Goal: Transaction & Acquisition: Purchase product/service

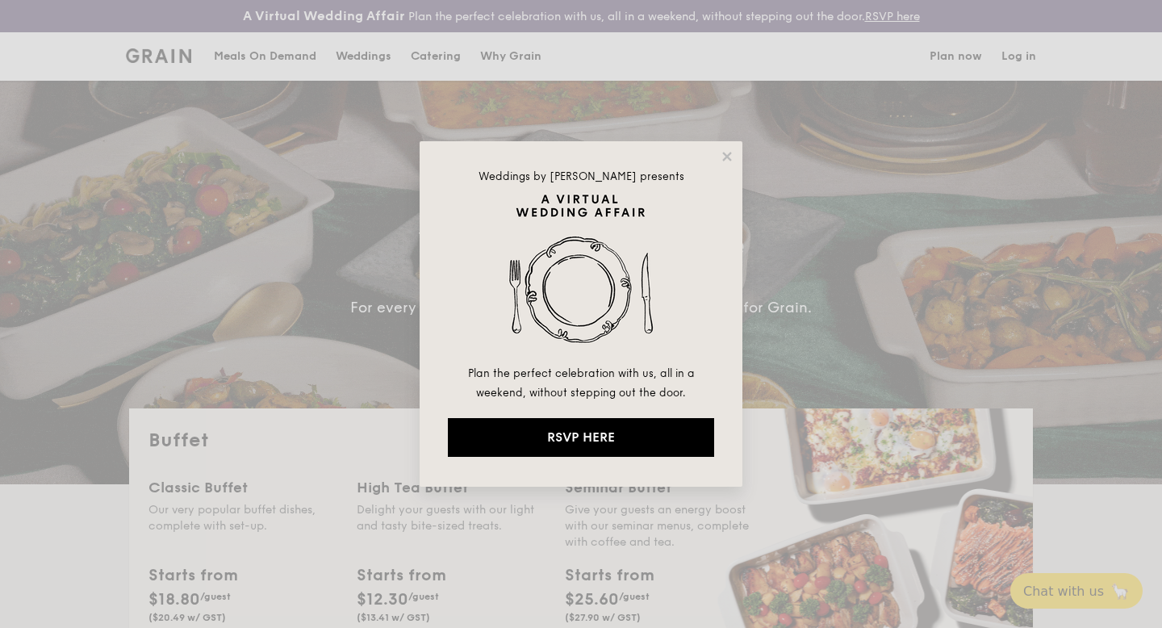
select select
click at [726, 153] on icon at bounding box center [727, 156] width 15 height 15
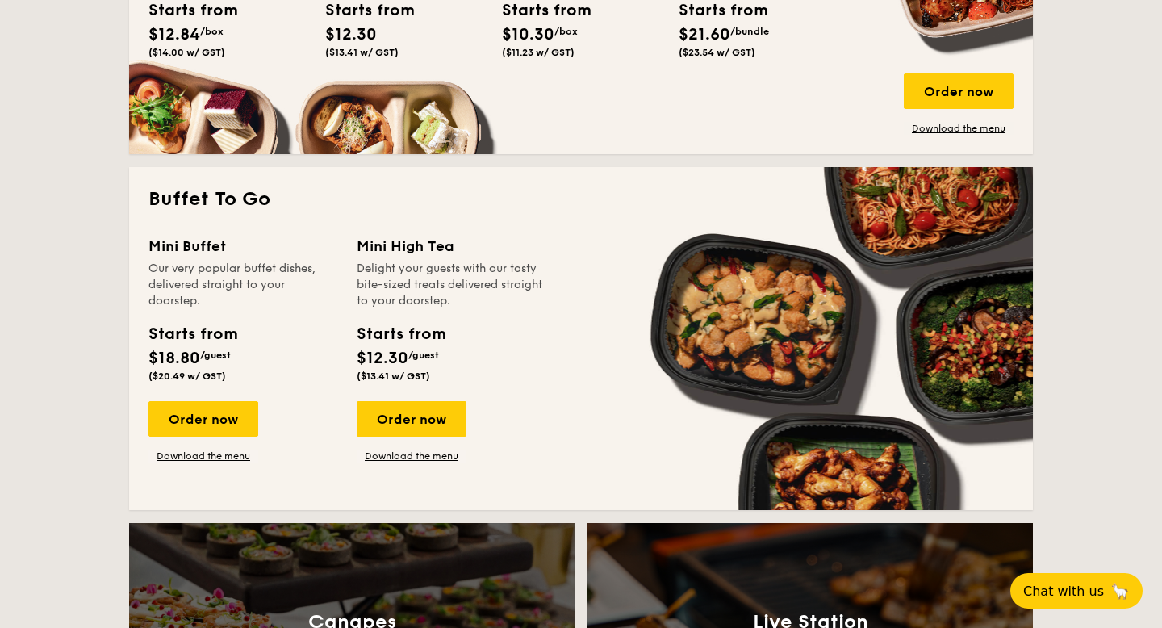
scroll to position [971, 0]
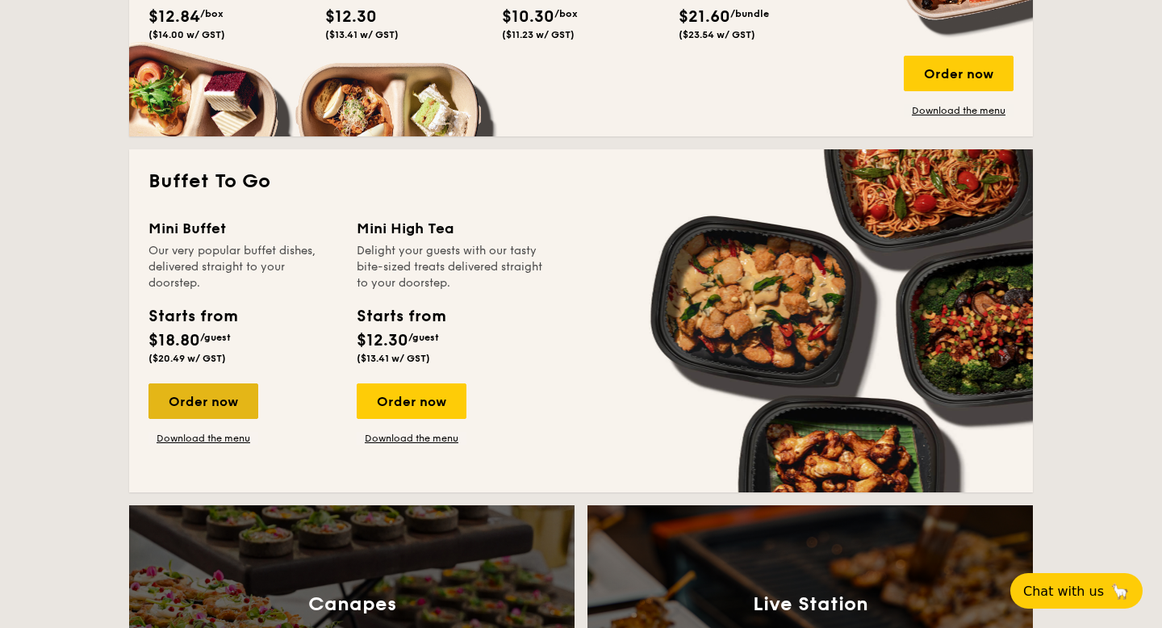
click at [199, 390] on div "Order now" at bounding box center [203, 401] width 110 height 36
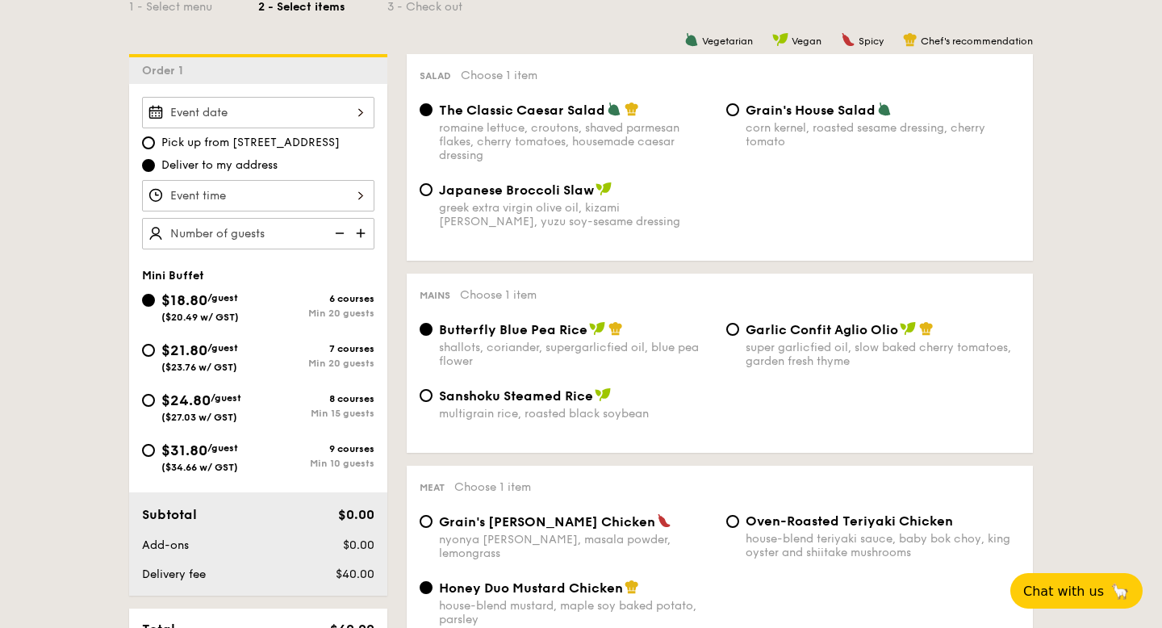
scroll to position [468, 0]
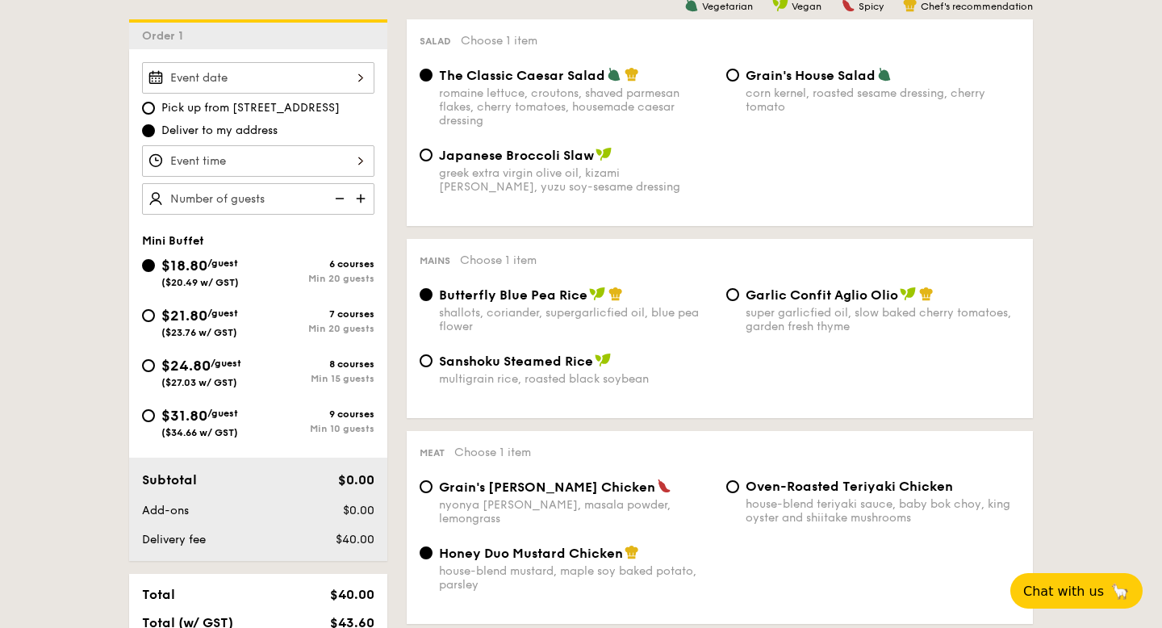
select select
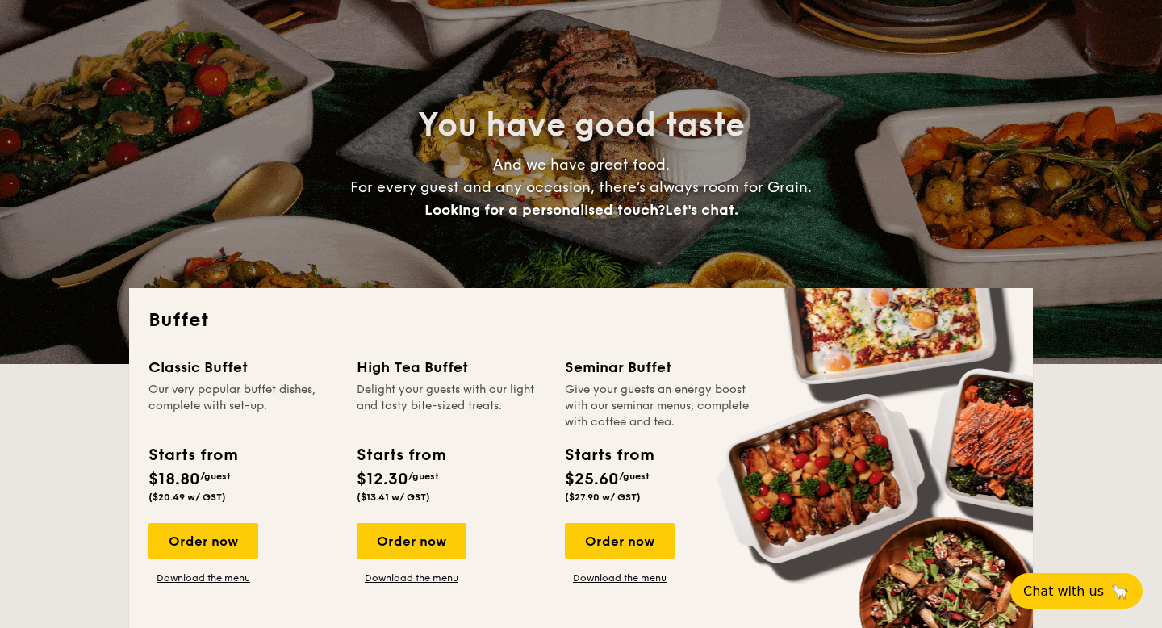
scroll to position [49, 0]
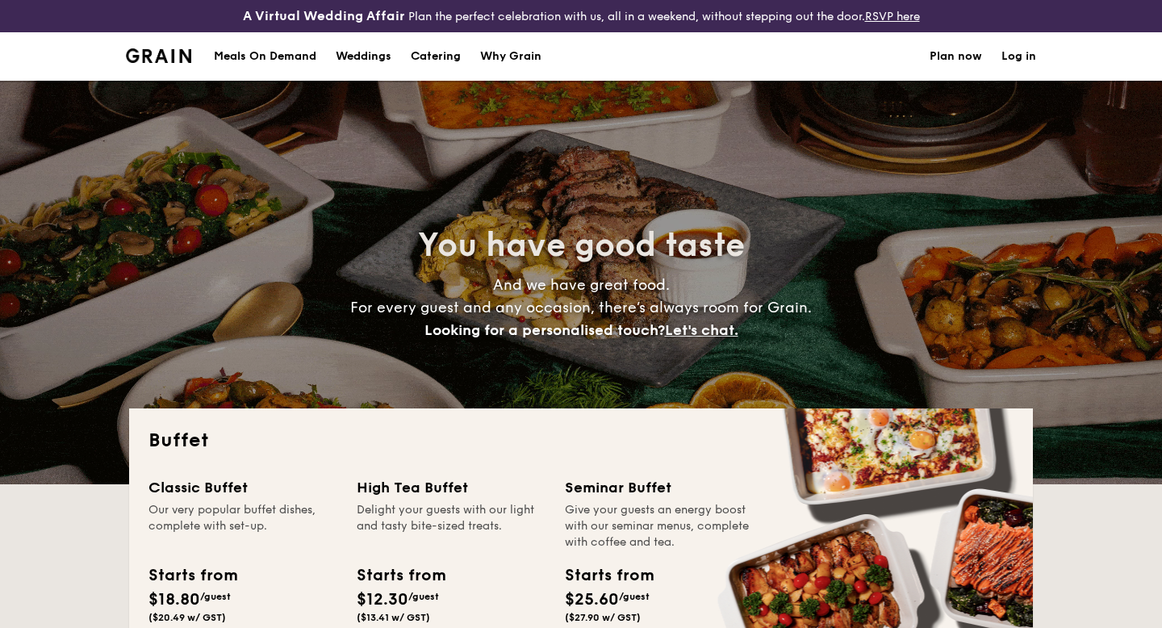
select select
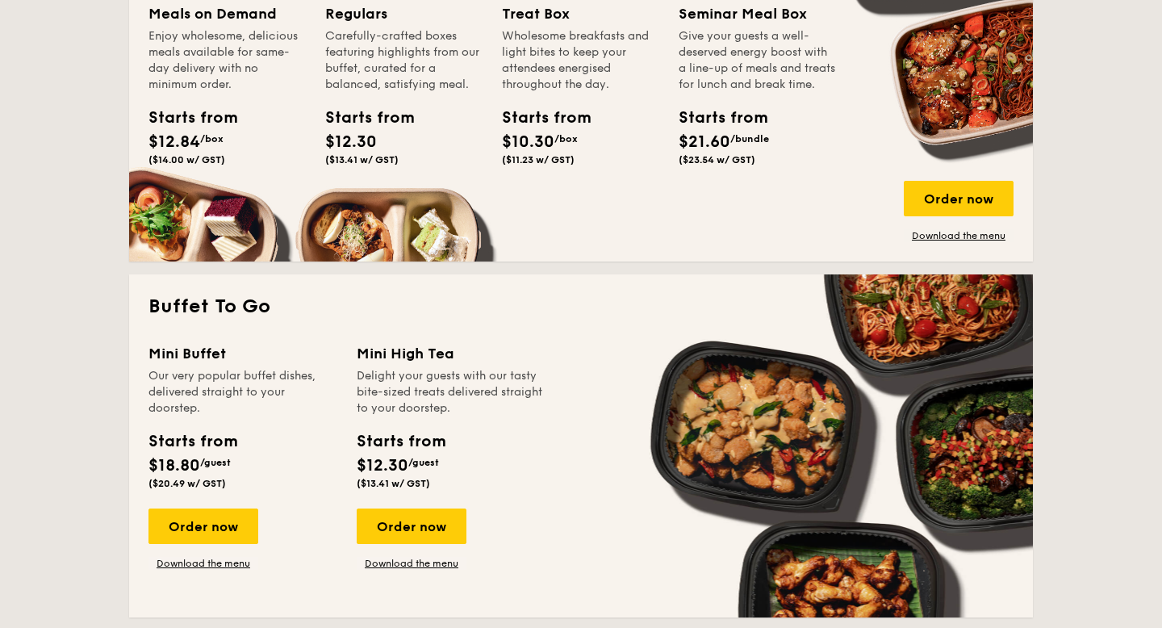
scroll to position [920, 0]
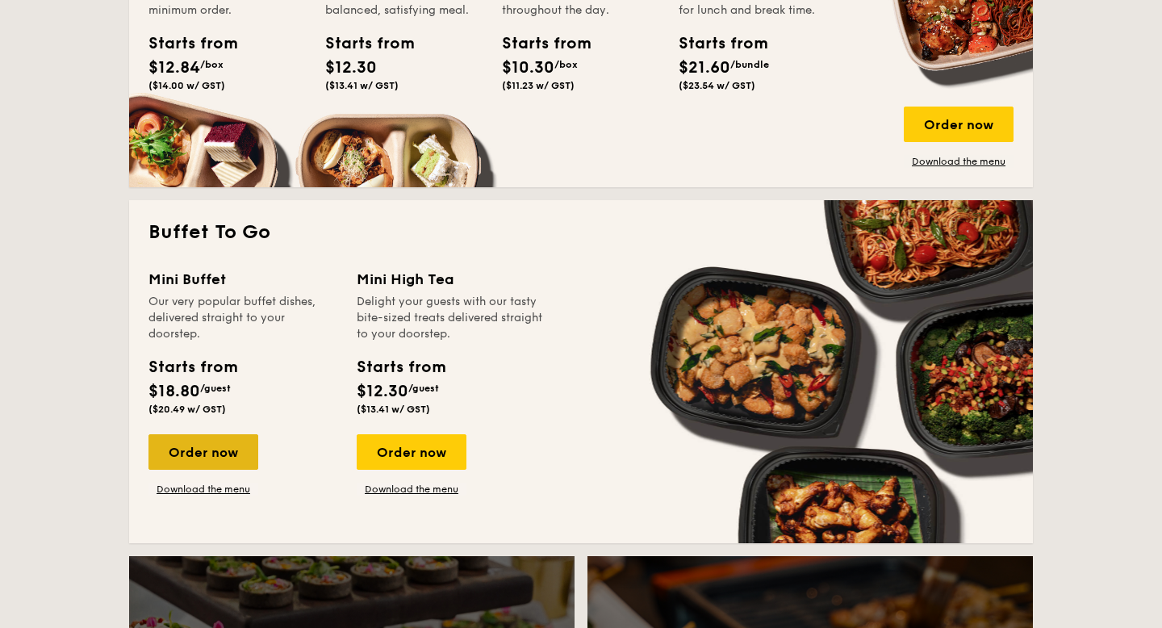
click at [231, 447] on div "Order now" at bounding box center [203, 452] width 110 height 36
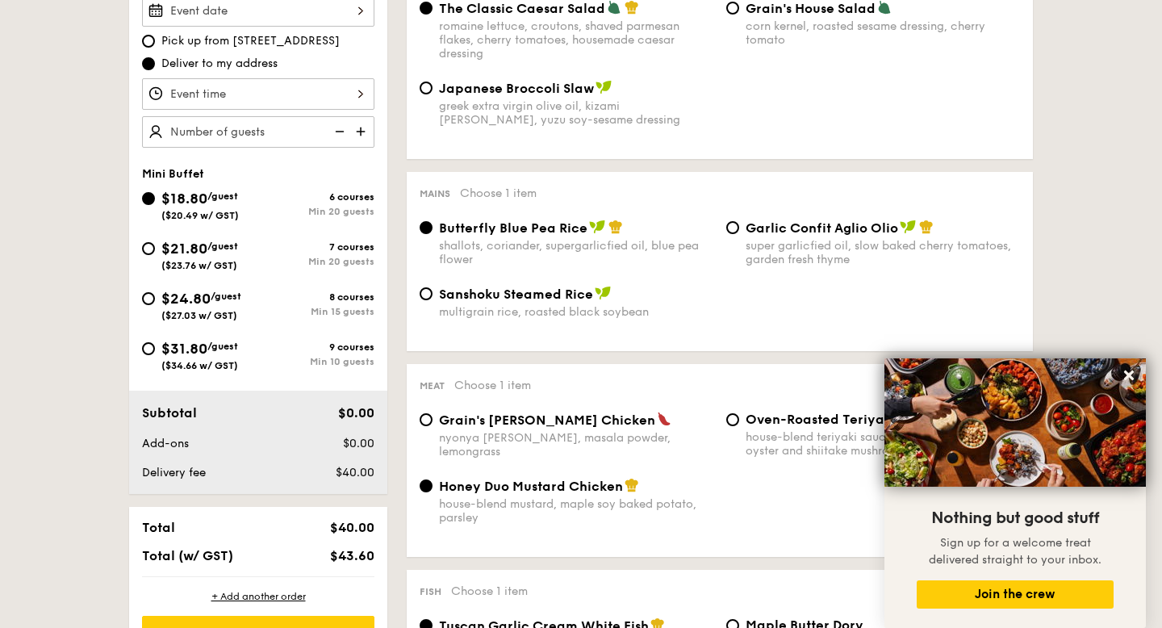
scroll to position [512, 0]
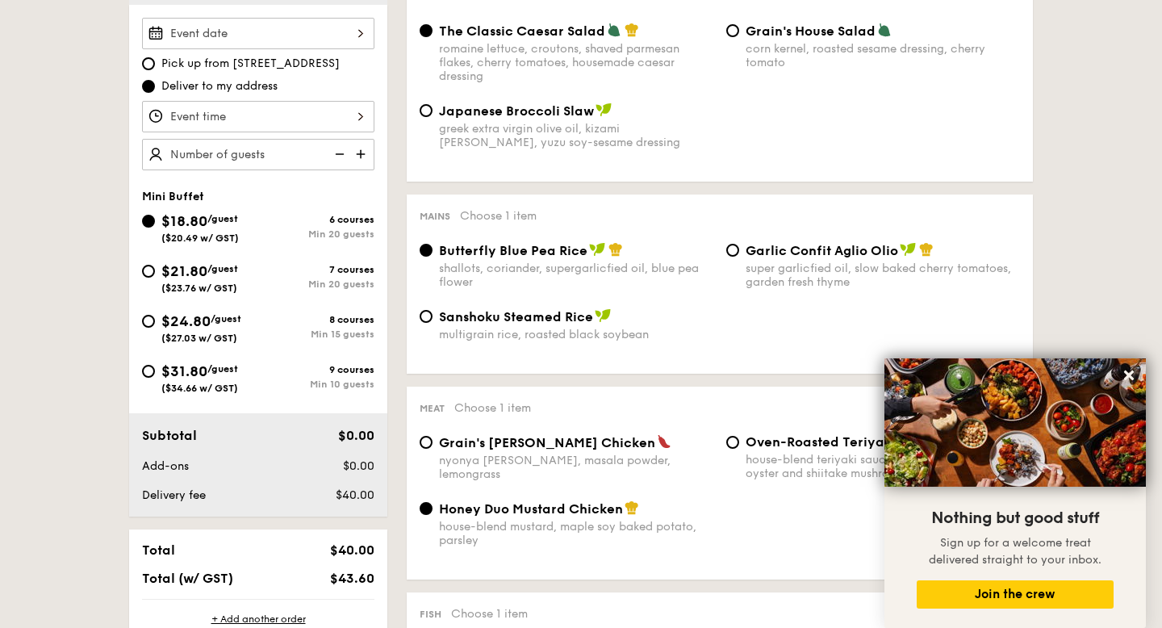
click at [177, 368] on span "$31.80" at bounding box center [184, 371] width 46 height 18
click at [155, 368] on input "$31.80 /guest ($34.66 w/ GST) 9 courses Min 10 guests" at bounding box center [148, 371] width 13 height 13
radio input "true"
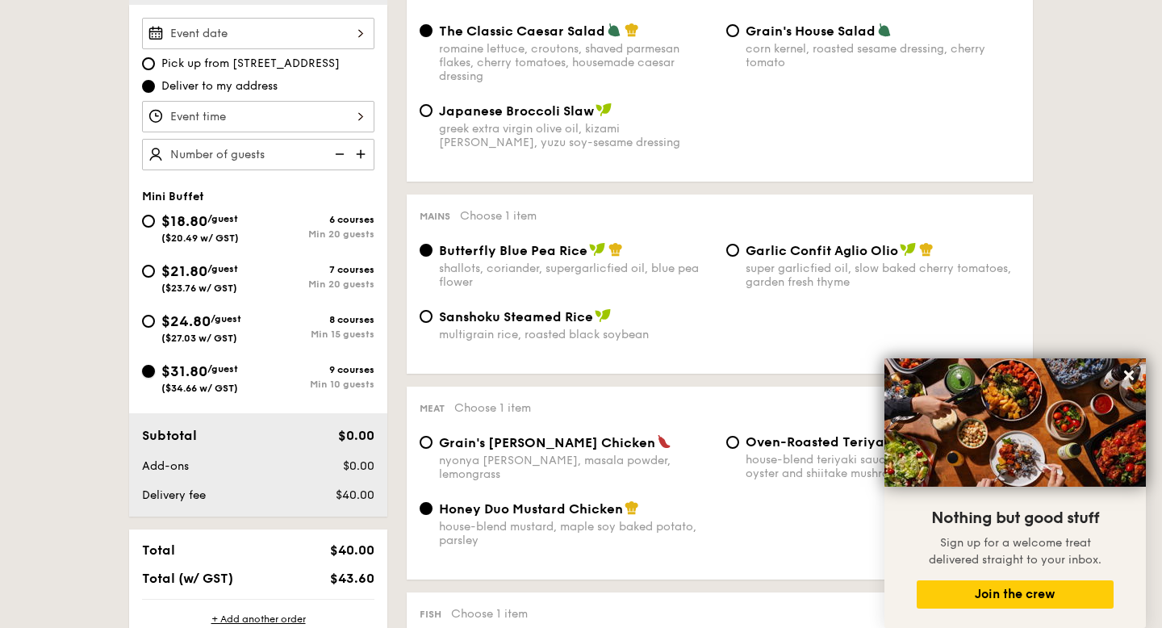
radio input "false"
radio input "true"
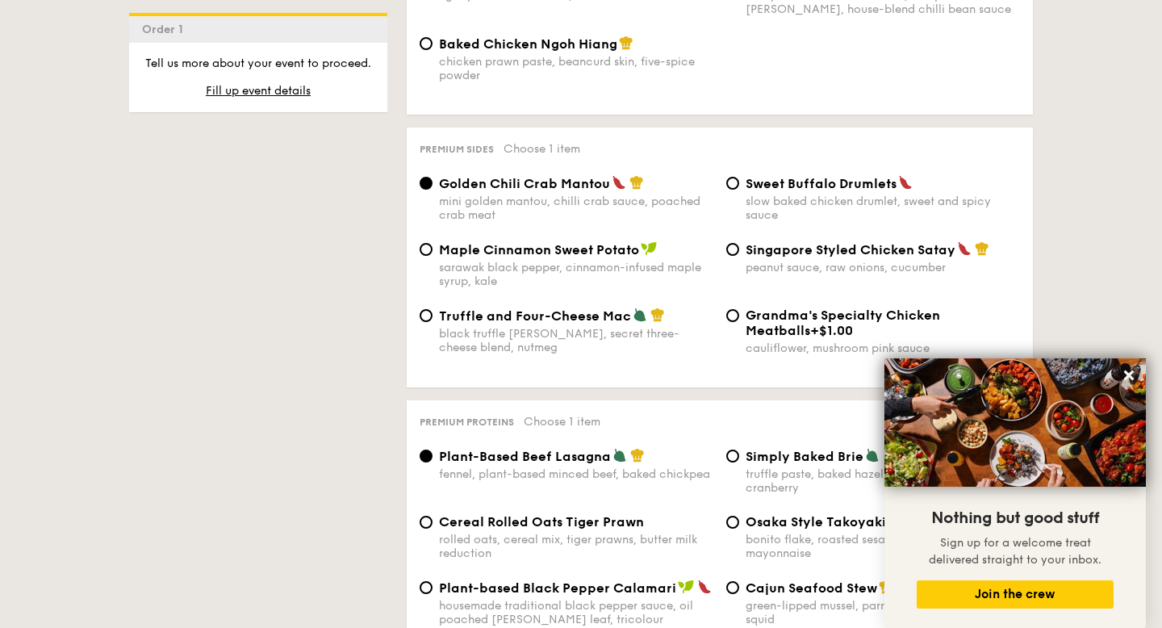
scroll to position [1731, 0]
